Goal: Obtain resource: Download file/media

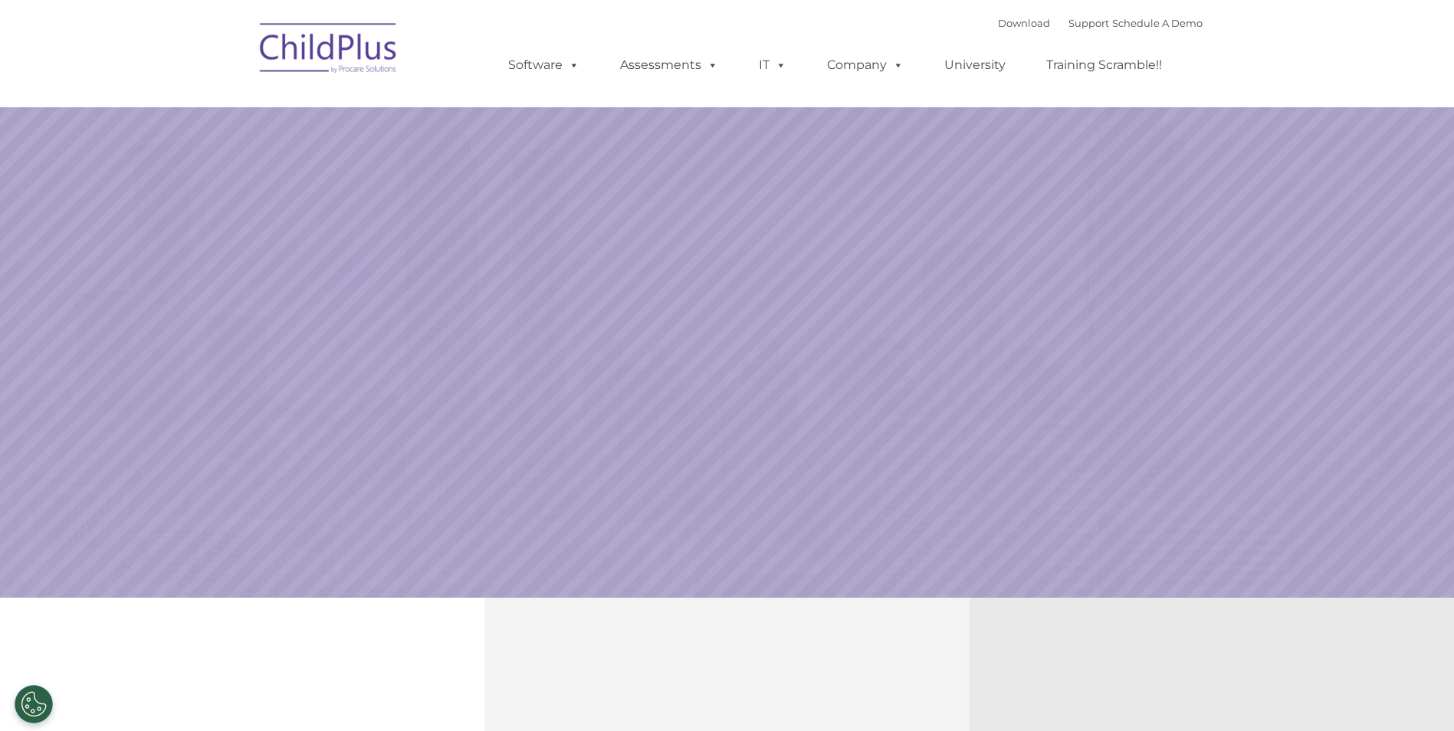
select select "MEDIUM"
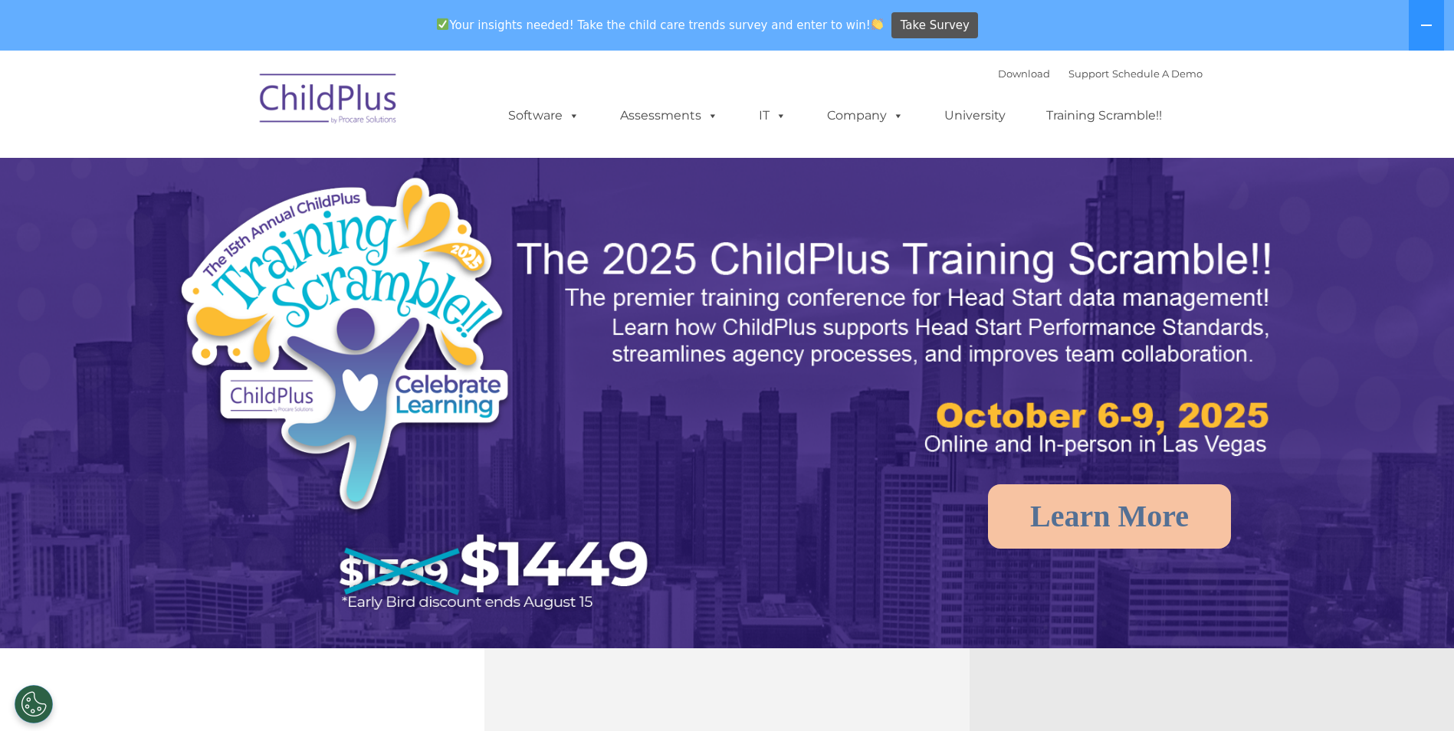
click at [300, 51] on nav "Download Support | Schedule A Demo  MENU MENU Software ChildPlus: The original…" at bounding box center [727, 104] width 1454 height 107
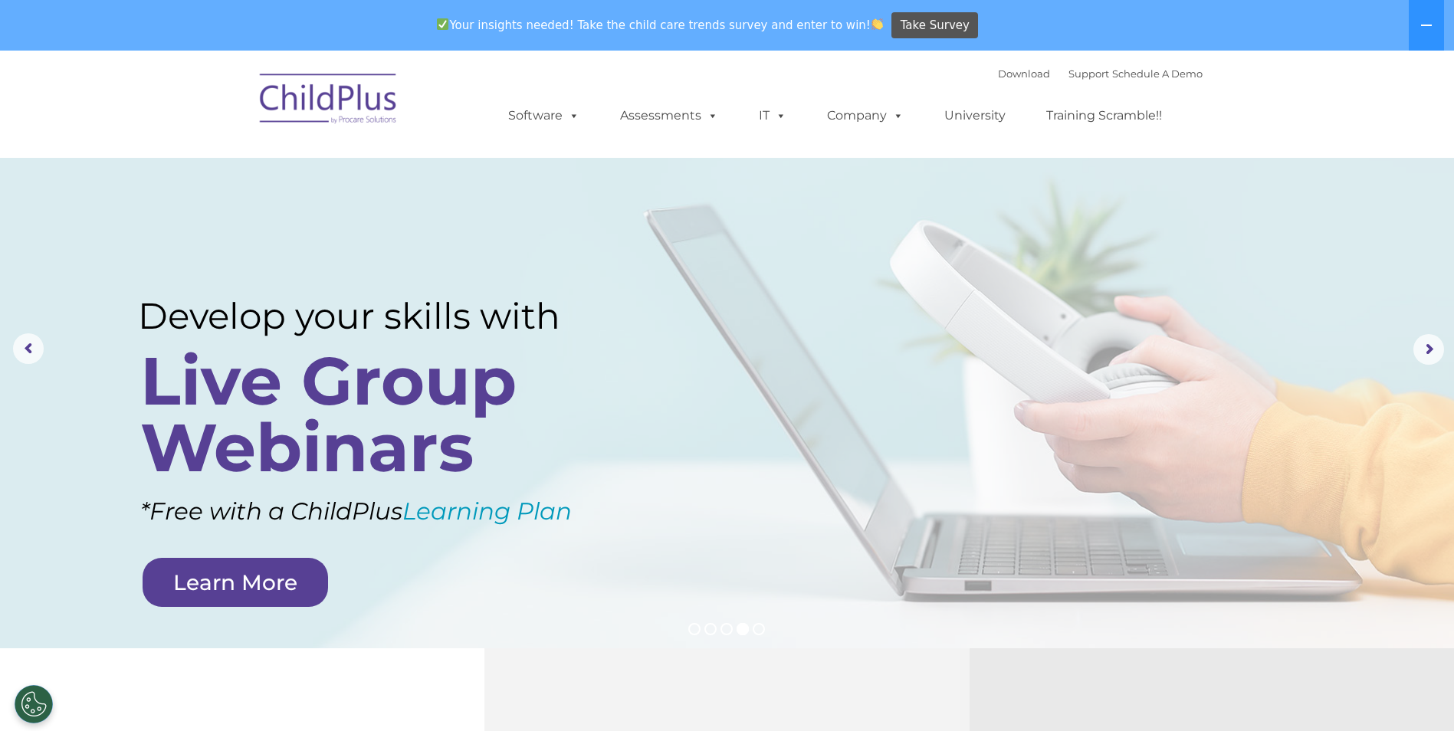
click at [359, 114] on img at bounding box center [328, 101] width 153 height 77
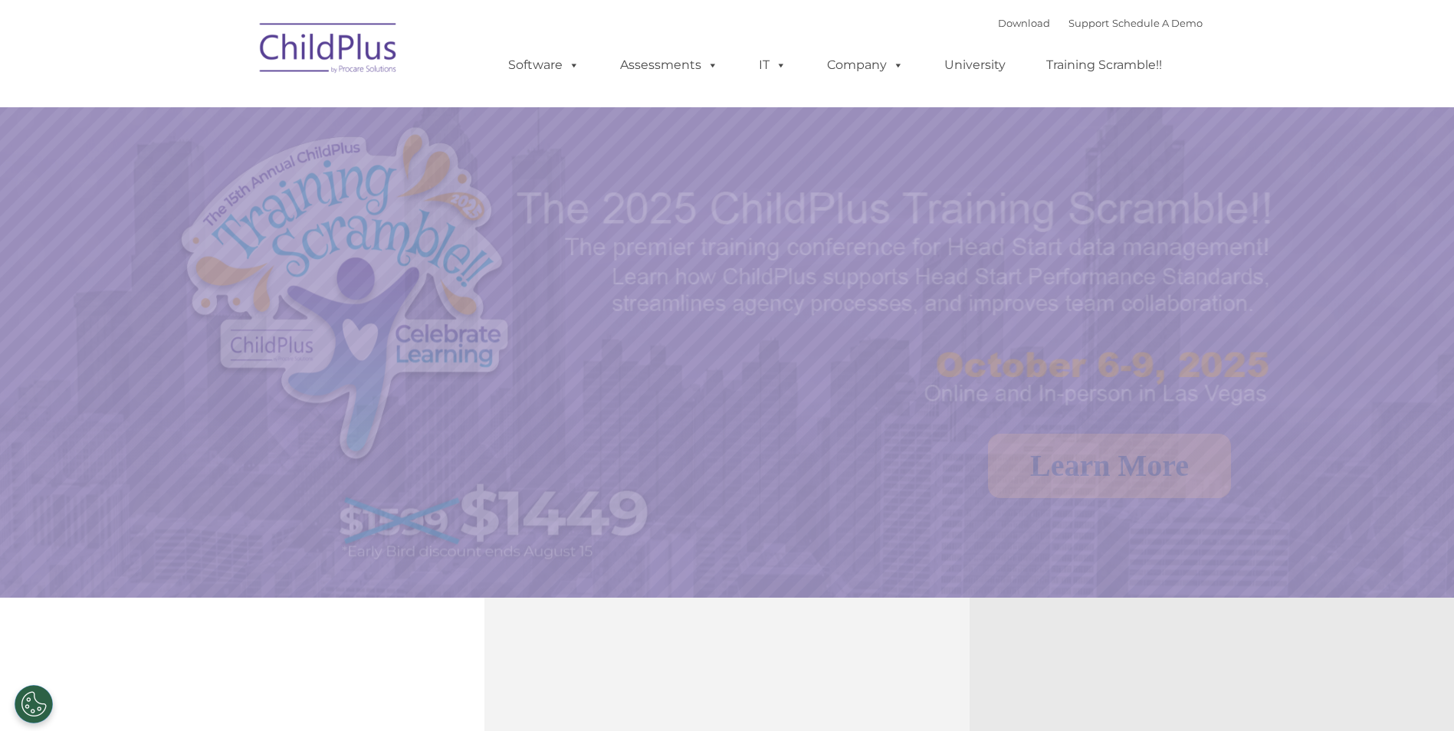
select select "MEDIUM"
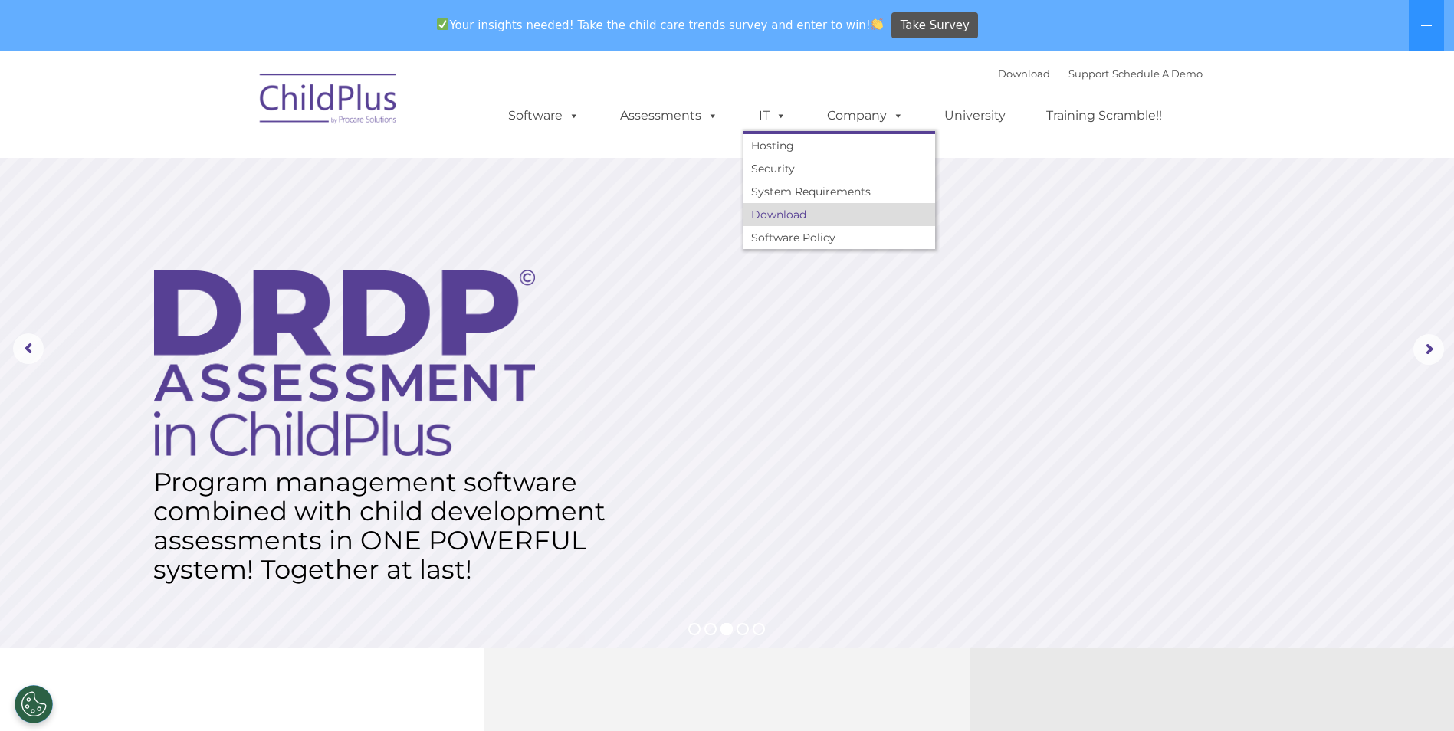
click at [799, 206] on link "Download" at bounding box center [839, 214] width 192 height 23
